Goal: Browse casually

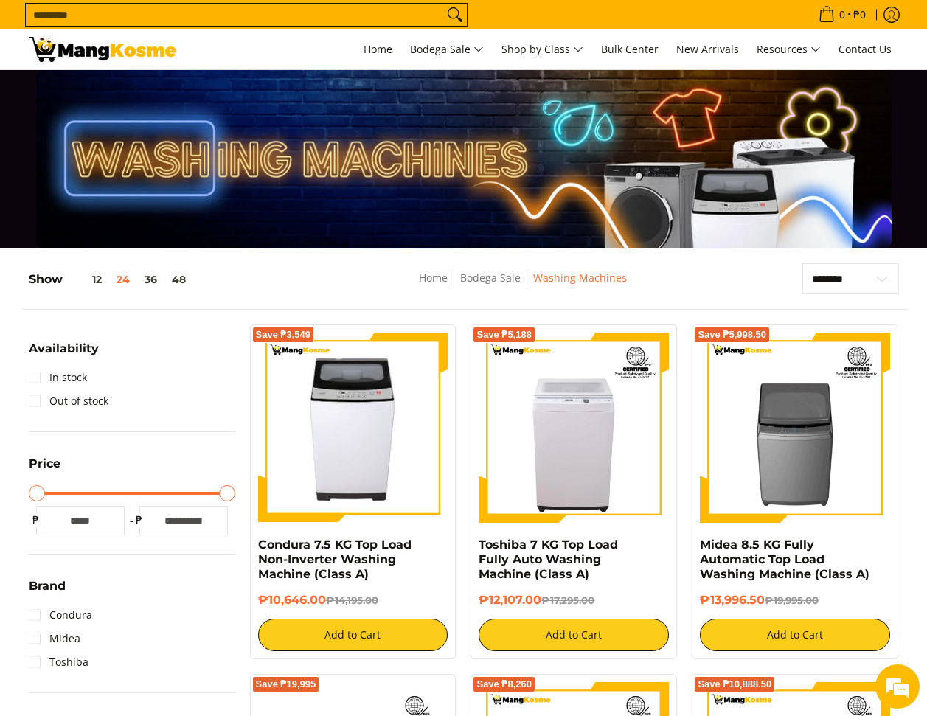
scroll to position [38, 0]
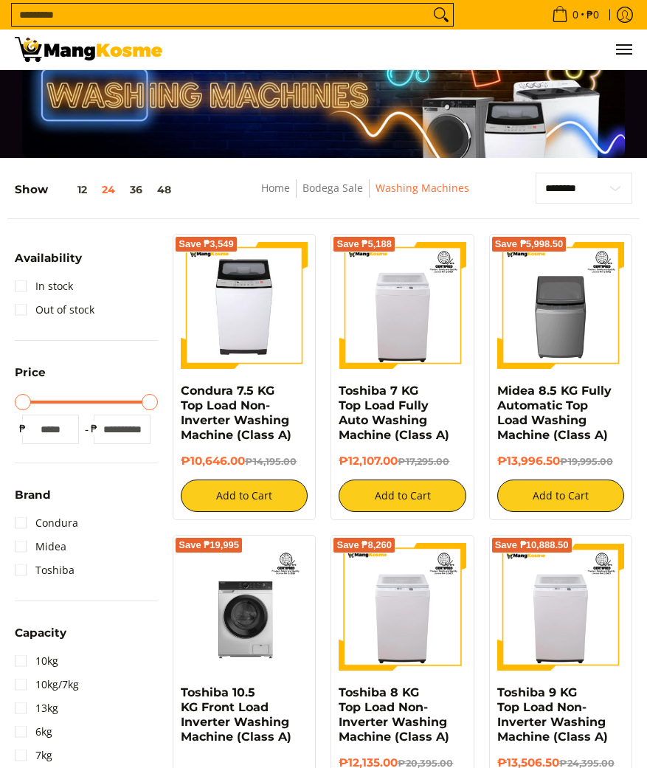
click at [168, 361] on div "Save ₱3,549 Condura 7.5 KG Top Load Non-Inverter Washing Machine (Class A) ₱10,…" at bounding box center [244, 377] width 158 height 286
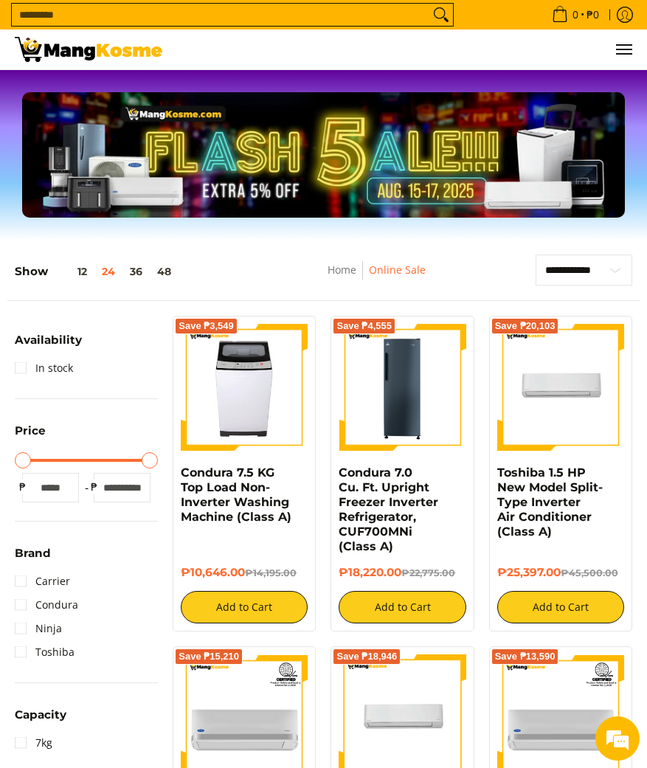
click at [275, 272] on div "Show 12 24 36 48" at bounding box center [145, 277] width 260 height 46
click at [277, 272] on div "**********" at bounding box center [323, 277] width 632 height 46
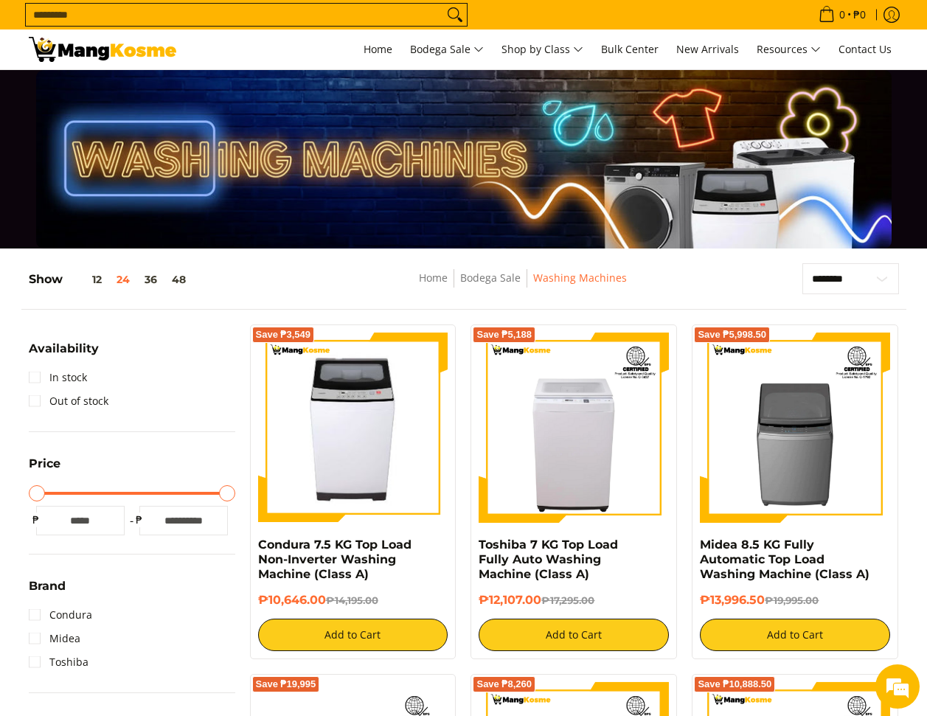
drag, startPoint x: 226, startPoint y: 297, endPoint x: 283, endPoint y: 314, distance: 59.3
click at [227, 298] on div "Show 12 24 36 48" at bounding box center [172, 286] width 287 height 46
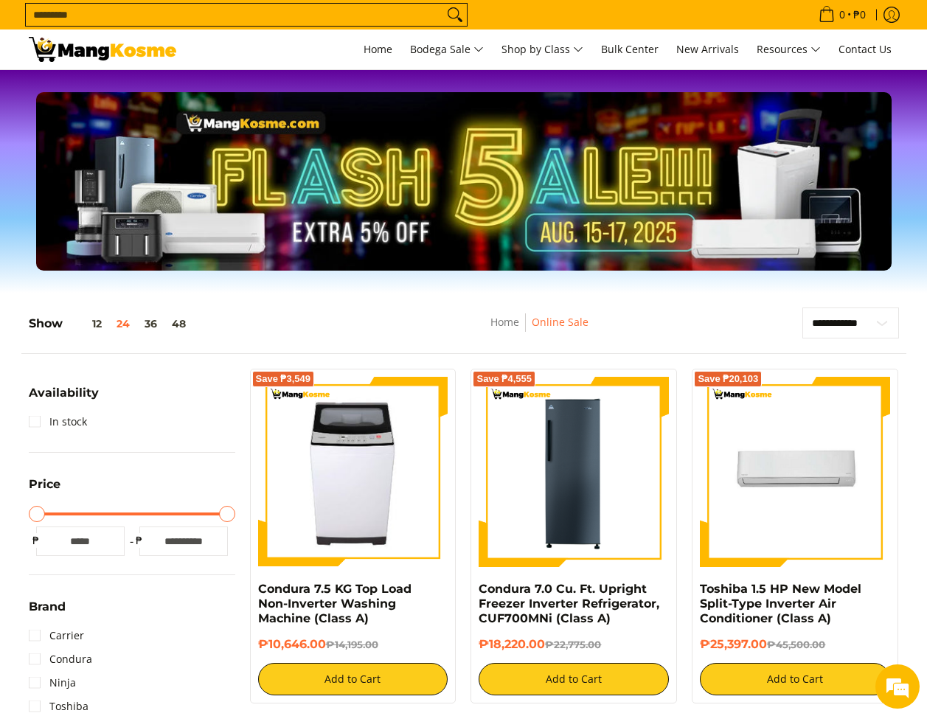
click at [445, 329] on nav "Home Online Sale" at bounding box center [539, 329] width 285 height 33
